Goal: Task Accomplishment & Management: Manage account settings

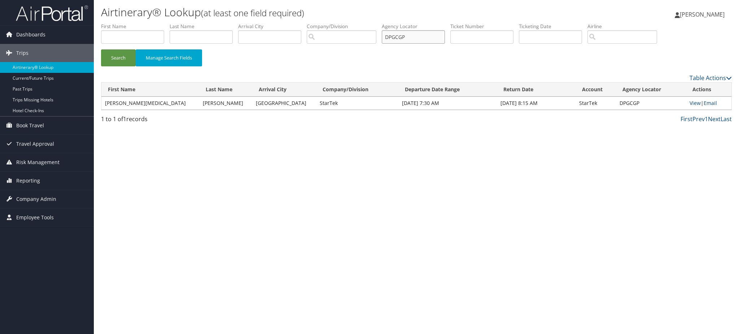
drag, startPoint x: 417, startPoint y: 38, endPoint x: 358, endPoint y: 37, distance: 58.1
click at [358, 23] on ul "First Name Last Name Departure City Arrival City Company/Division Airport/City …" at bounding box center [416, 23] width 630 height 0
paste input "K043"
type input "DPK043"
click at [119, 58] on button "Search" at bounding box center [118, 57] width 35 height 17
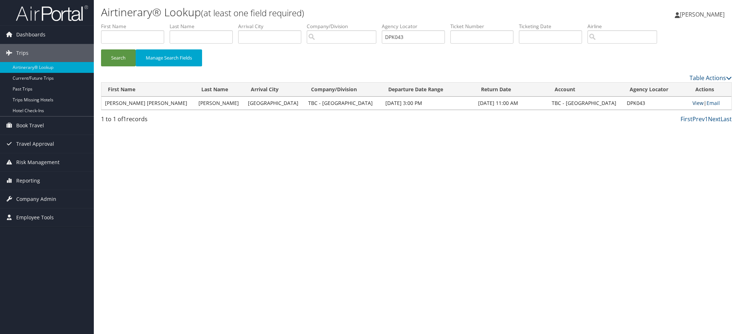
click at [695, 104] on link "View" at bounding box center [697, 103] width 11 height 7
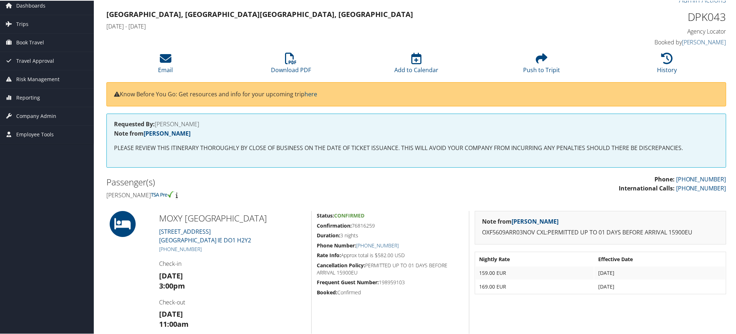
scroll to position [5, 0]
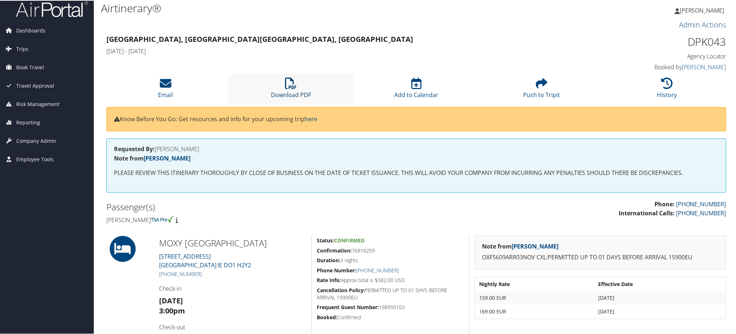
click at [285, 92] on link "Download PDF" at bounding box center [291, 89] width 40 height 17
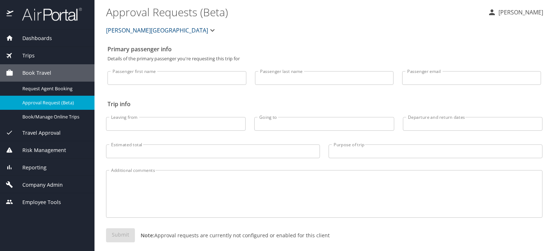
click at [39, 34] on span "Dashboards" at bounding box center [32, 38] width 39 height 8
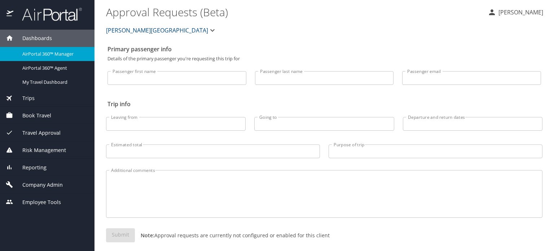
click at [29, 95] on span "Trips" at bounding box center [23, 98] width 21 height 8
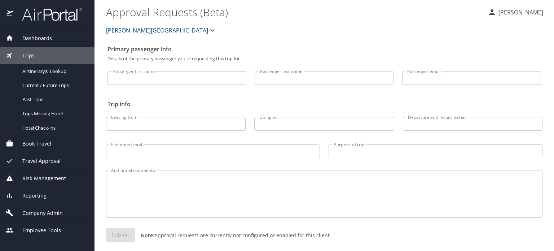
click at [38, 39] on span "Dashboards" at bounding box center [32, 38] width 39 height 8
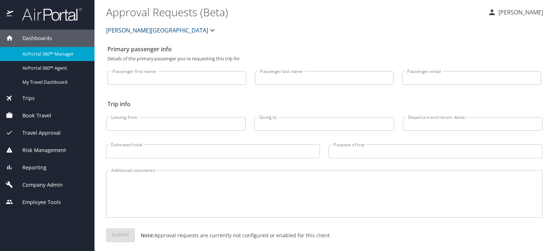
click at [48, 54] on span "AirPortal 360™ Manager" at bounding box center [53, 53] width 63 height 7
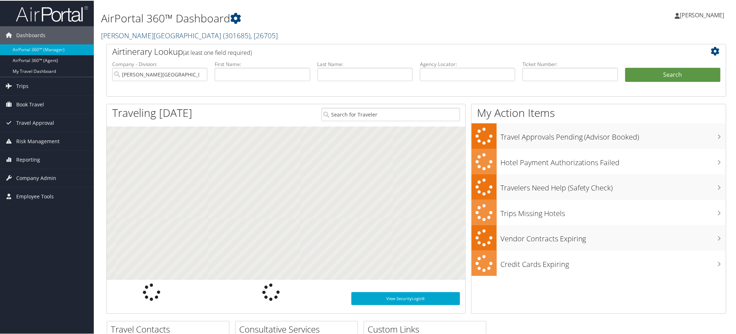
click at [223, 35] on span "( 301685 )" at bounding box center [236, 35] width 27 height 10
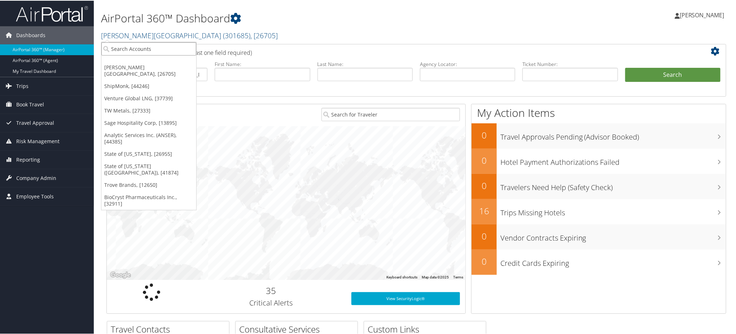
click at [164, 48] on input "search" at bounding box center [148, 47] width 95 height 13
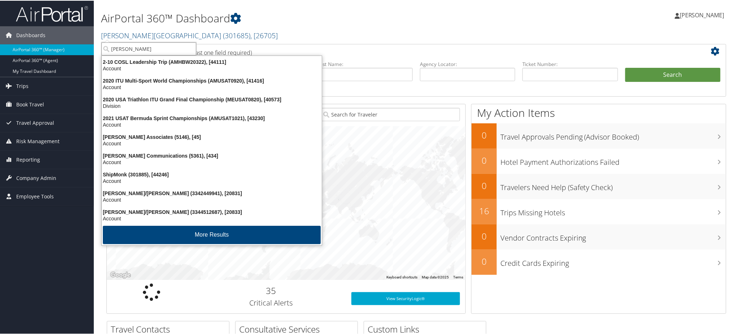
type input "shipmonk"
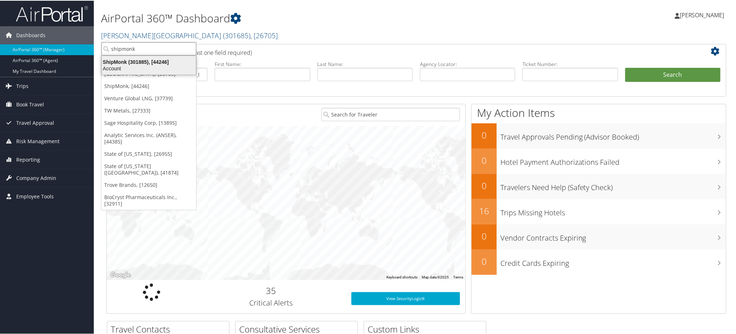
click at [140, 65] on div "Account" at bounding box center [148, 68] width 103 height 6
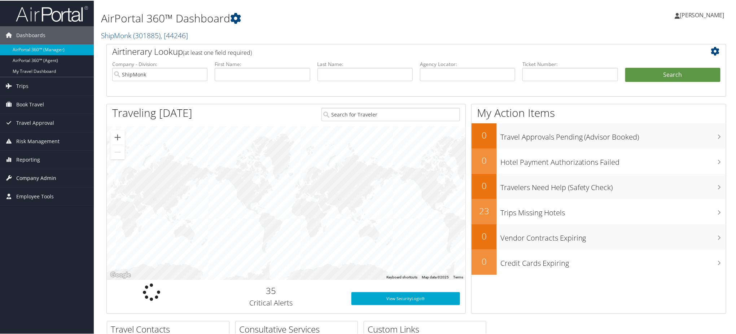
click at [34, 178] on span "Company Admin" at bounding box center [36, 177] width 40 height 18
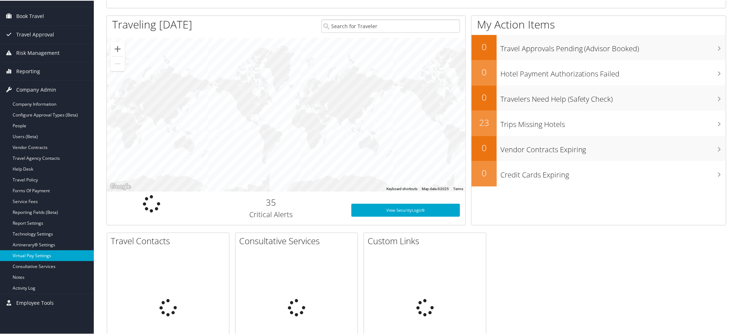
scroll to position [96, 0]
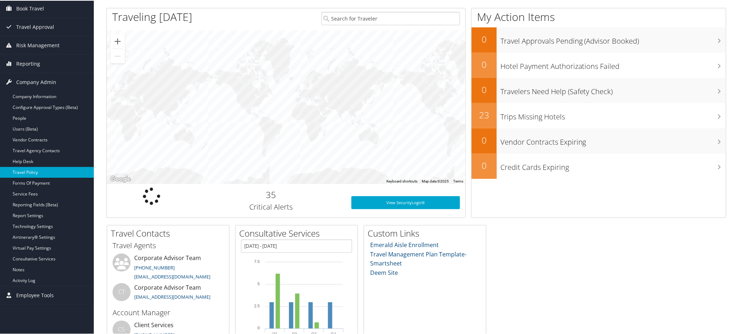
click at [32, 172] on link "Travel Policy" at bounding box center [47, 171] width 94 height 11
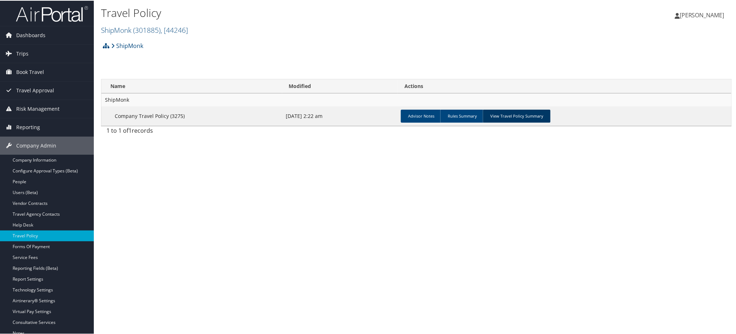
click at [511, 116] on link "View Travel Policy Summary" at bounding box center [517, 115] width 68 height 13
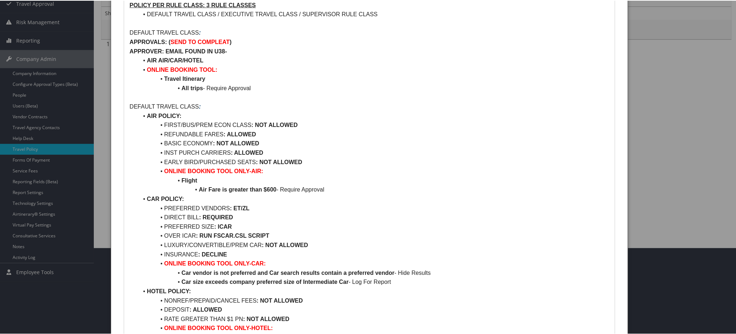
scroll to position [96, 0]
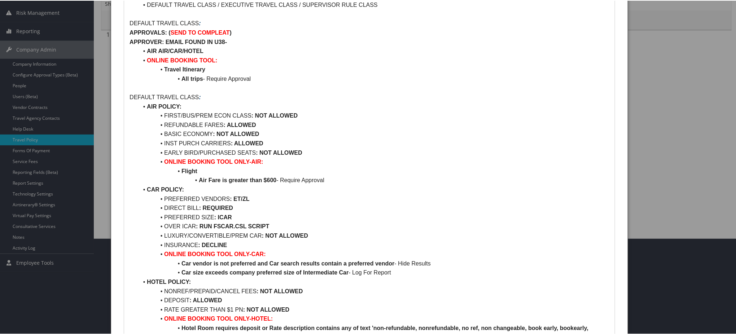
drag, startPoint x: 269, startPoint y: 144, endPoint x: 234, endPoint y: 144, distance: 35.0
click at [234, 144] on li "INST PURCH CARRIERS : ALLOWED" at bounding box center [373, 142] width 471 height 9
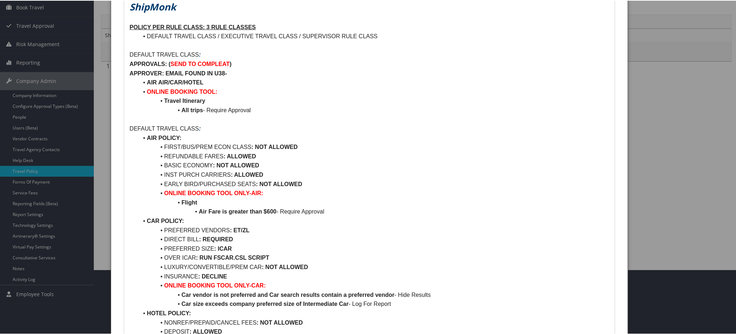
scroll to position [48, 0]
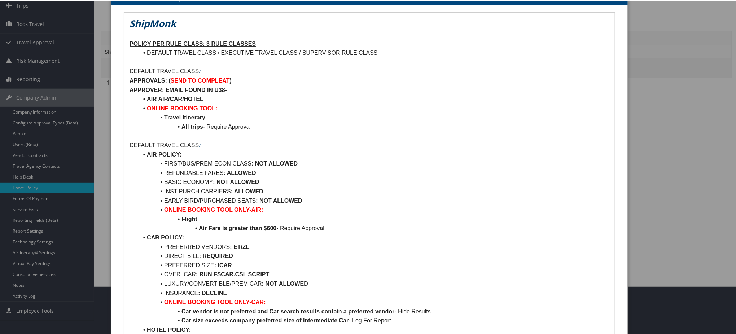
drag, startPoint x: 260, startPoint y: 183, endPoint x: 216, endPoint y: 185, distance: 43.7
click at [216, 185] on li "BASIC ECONOMY : NOT ALLOWED" at bounding box center [373, 181] width 471 height 9
drag, startPoint x: 326, startPoint y: 229, endPoint x: 199, endPoint y: 230, distance: 126.2
click at [199, 230] on li "Air Fare is greater than $600 - Require Approval" at bounding box center [373, 227] width 471 height 9
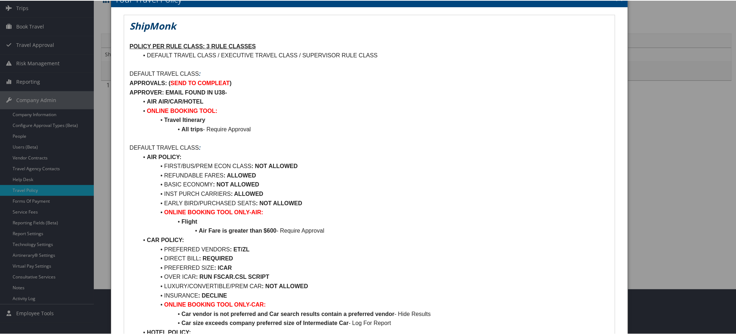
scroll to position [0, 0]
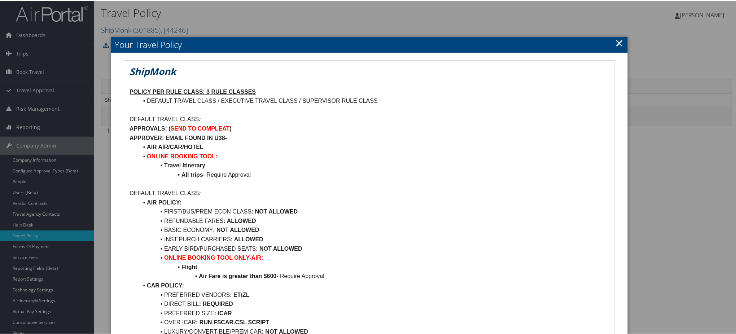
click at [615, 42] on link "×" at bounding box center [619, 42] width 8 height 14
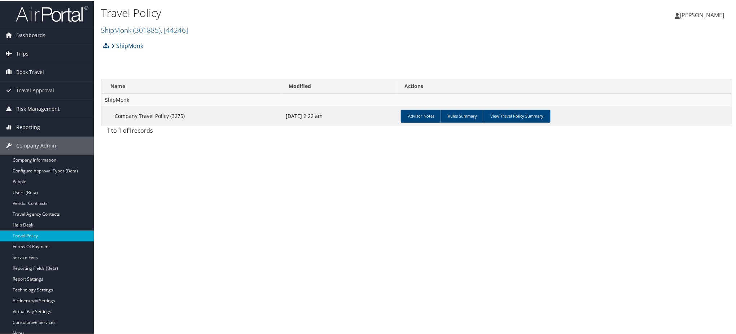
click at [16, 50] on span "Trips" at bounding box center [22, 53] width 12 height 18
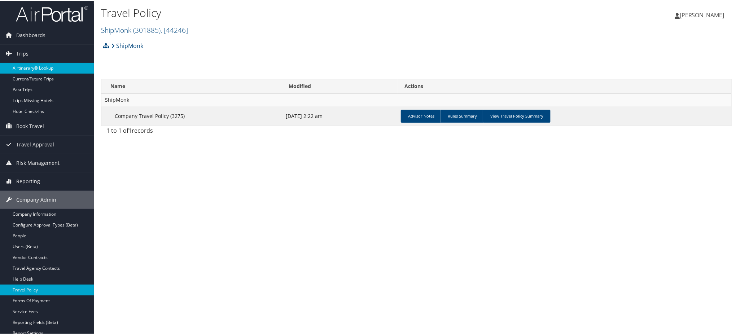
click at [35, 68] on link "Airtinerary® Lookup" at bounding box center [47, 67] width 94 height 11
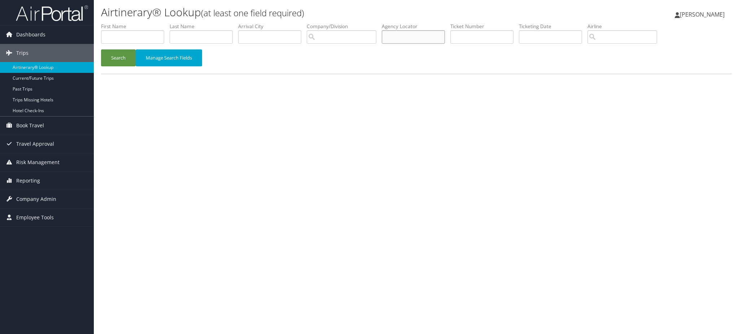
click at [410, 35] on input "text" at bounding box center [413, 36] width 63 height 13
paste input "DPK7H5"
type input "DPK7H5"
click at [113, 56] on button "Search" at bounding box center [118, 57] width 35 height 17
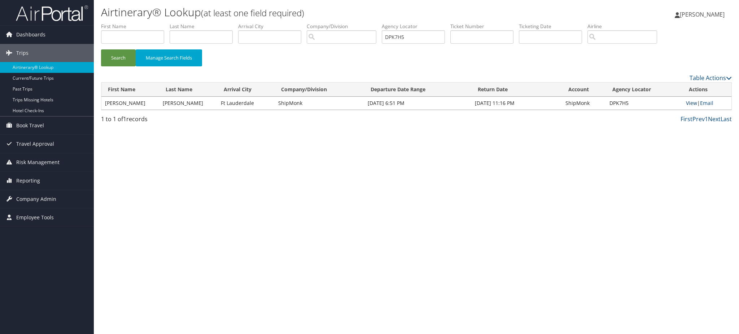
click at [689, 102] on link "View" at bounding box center [691, 103] width 11 height 7
drag, startPoint x: 422, startPoint y: 35, endPoint x: 310, endPoint y: 30, distance: 111.5
click at [310, 23] on ul "First Name Last Name Departure City Arrival City Company/Division Airport/City …" at bounding box center [416, 23] width 630 height 0
click at [108, 59] on button "Search" at bounding box center [118, 57] width 35 height 17
click at [690, 105] on link "View" at bounding box center [691, 103] width 11 height 7
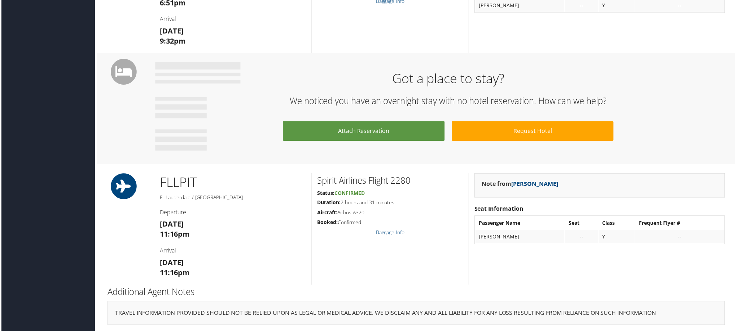
scroll to position [21, 0]
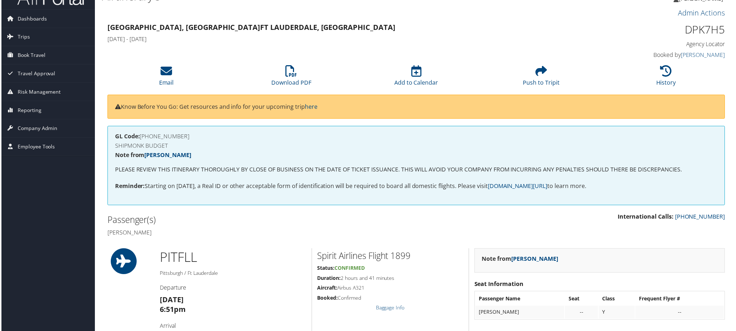
scroll to position [4, 0]
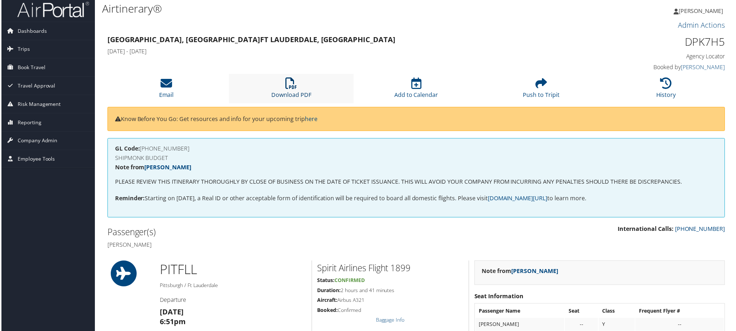
click at [291, 93] on link "Download PDF" at bounding box center [291, 90] width 40 height 17
